Goal: Task Accomplishment & Management: Manage account settings

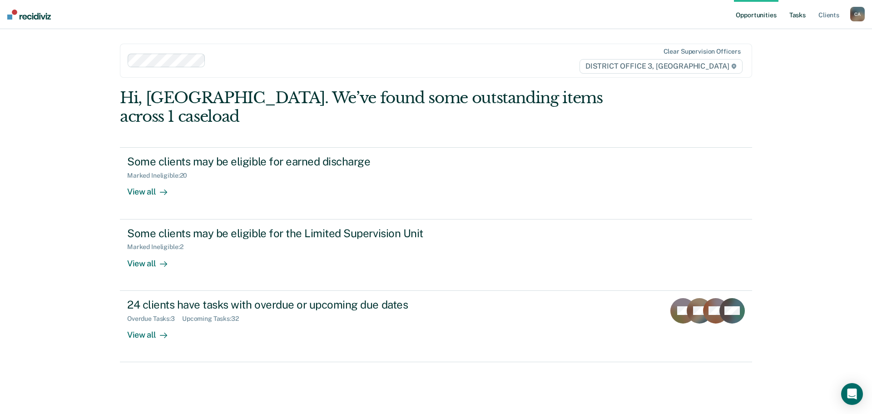
click at [793, 19] on link "Tasks" at bounding box center [797, 14] width 20 height 29
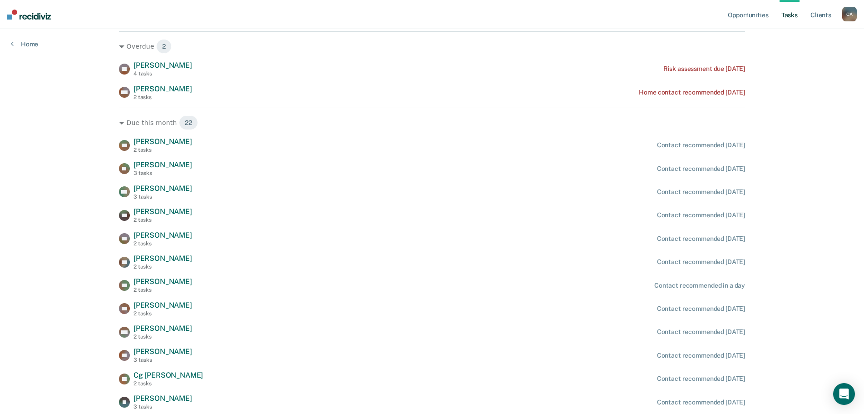
scroll to position [136, 0]
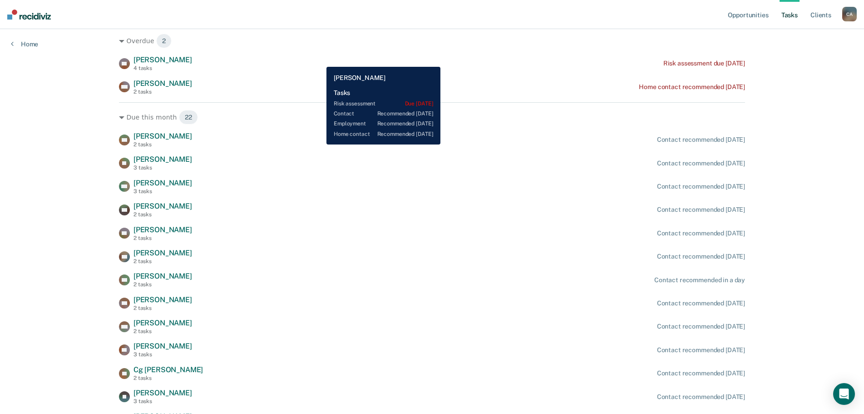
click at [320, 60] on div "KB [PERSON_NAME] 4 tasks Risk assessment due [DATE]" at bounding box center [432, 63] width 626 height 16
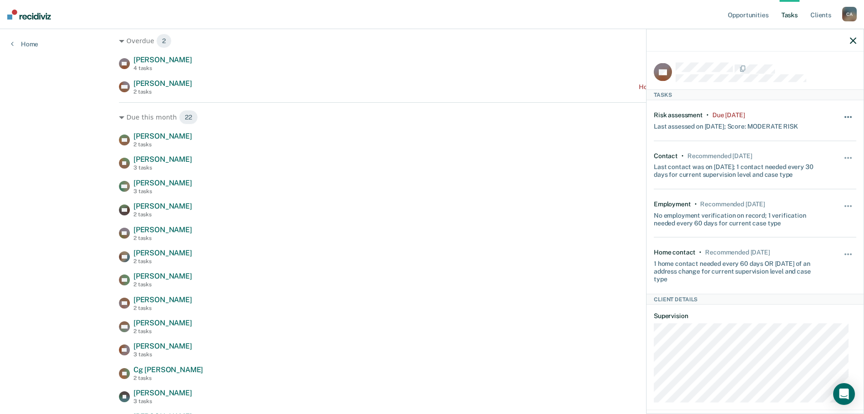
click at [845, 114] on button "button" at bounding box center [848, 121] width 15 height 15
click at [540, 46] on div "Overdue 2" at bounding box center [432, 41] width 626 height 15
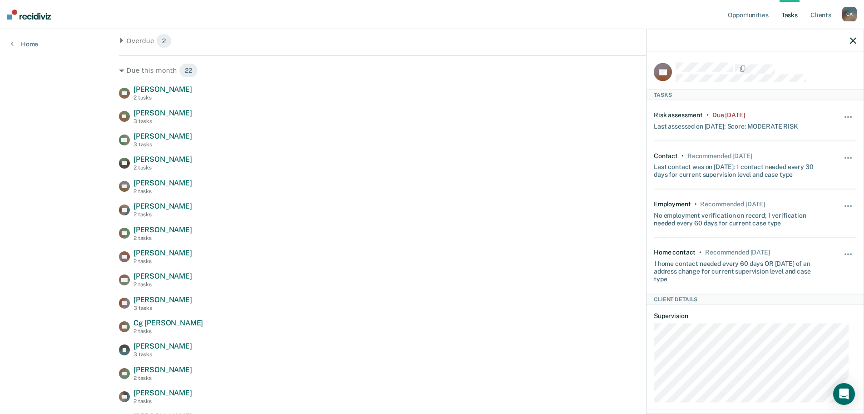
click at [853, 39] on icon "button" at bounding box center [853, 40] width 6 height 6
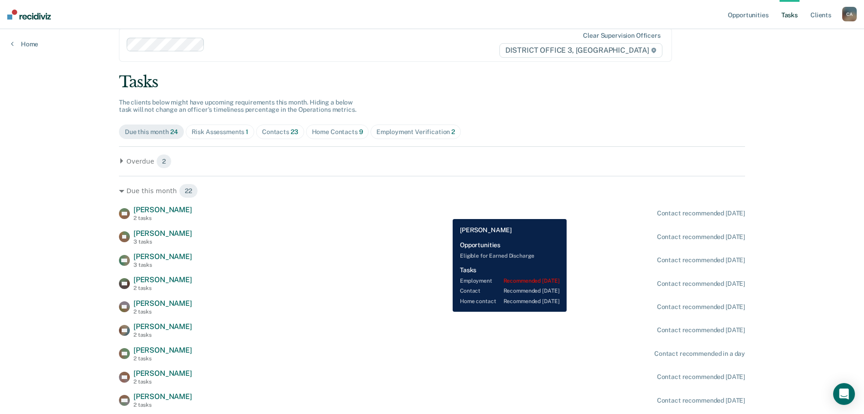
scroll to position [0, 0]
